Goal: Check status: Check status

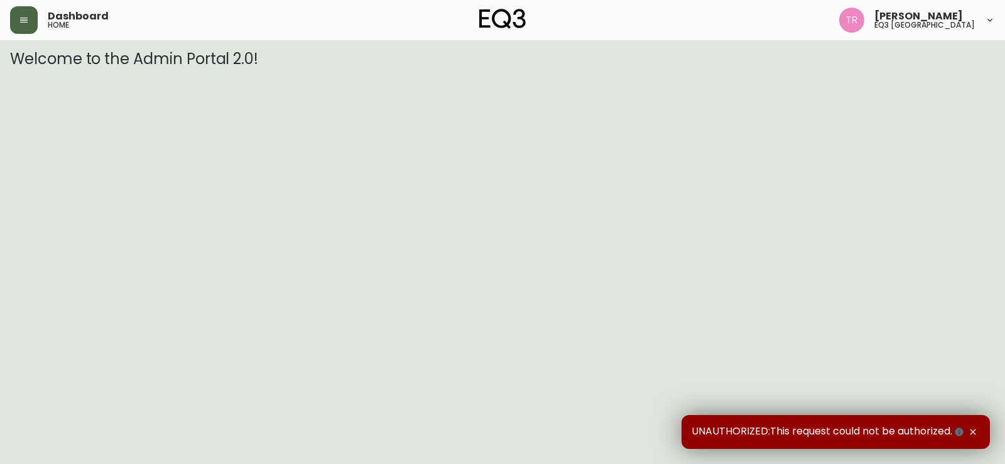
click at [25, 14] on button "button" at bounding box center [24, 20] width 28 height 28
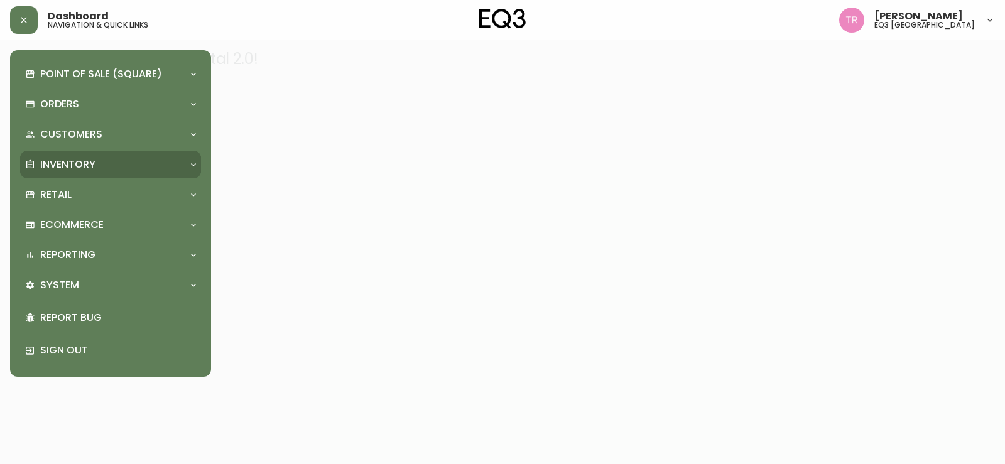
click at [100, 160] on div "Inventory" at bounding box center [104, 165] width 158 height 14
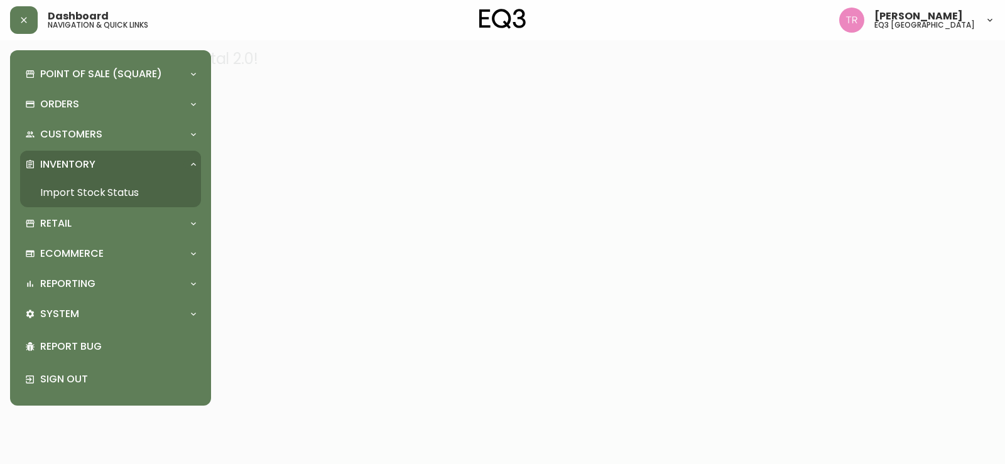
click at [97, 195] on link "Import Stock Status" at bounding box center [110, 192] width 181 height 29
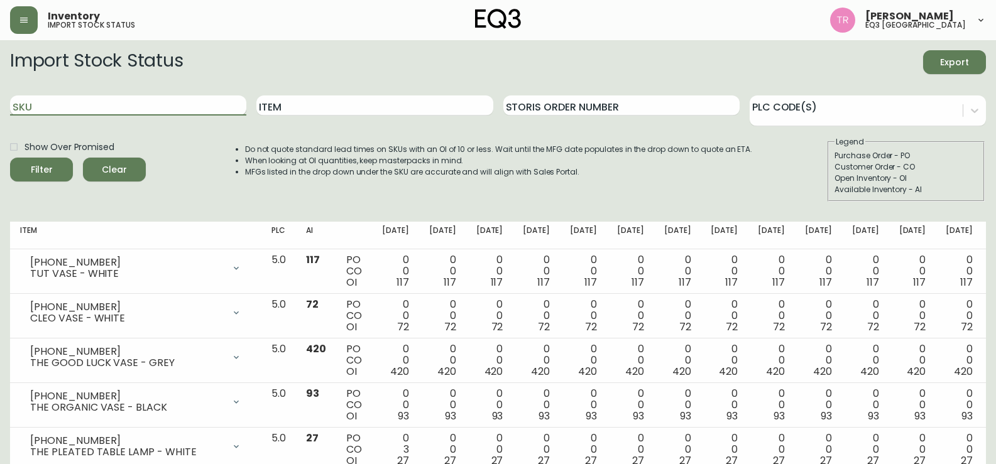
click at [62, 103] on input "SKU" at bounding box center [128, 105] width 236 height 20
click at [10, 158] on button "Filter" at bounding box center [41, 170] width 63 height 24
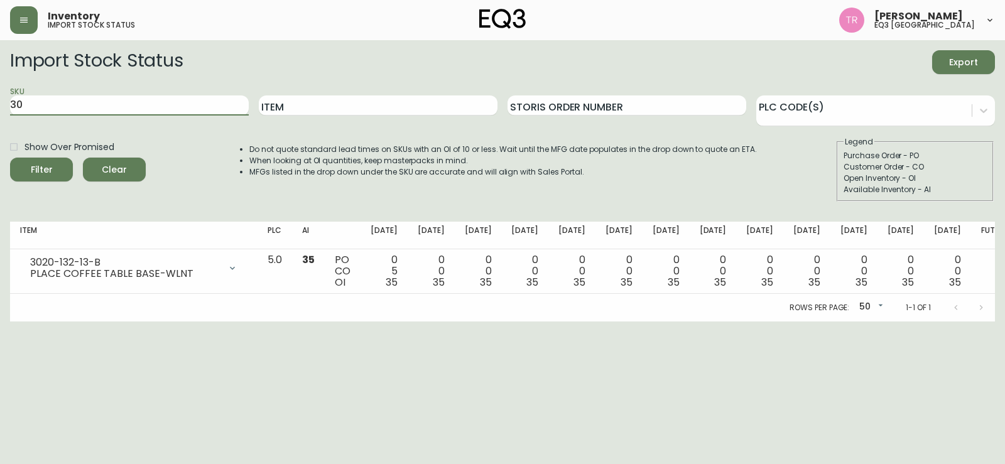
type input "3"
type input "3020-133-0-A"
click at [10, 158] on button "Filter" at bounding box center [41, 170] width 63 height 24
